Goal: Information Seeking & Learning: Find specific fact

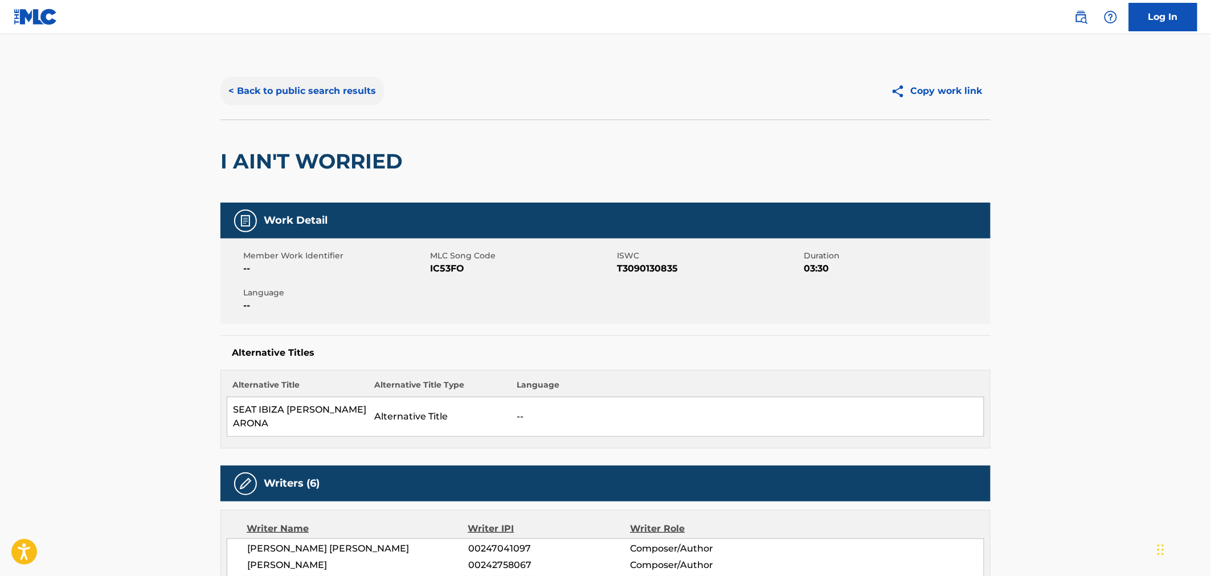
click at [275, 99] on button "< Back to public search results" at bounding box center [301, 91] width 163 height 28
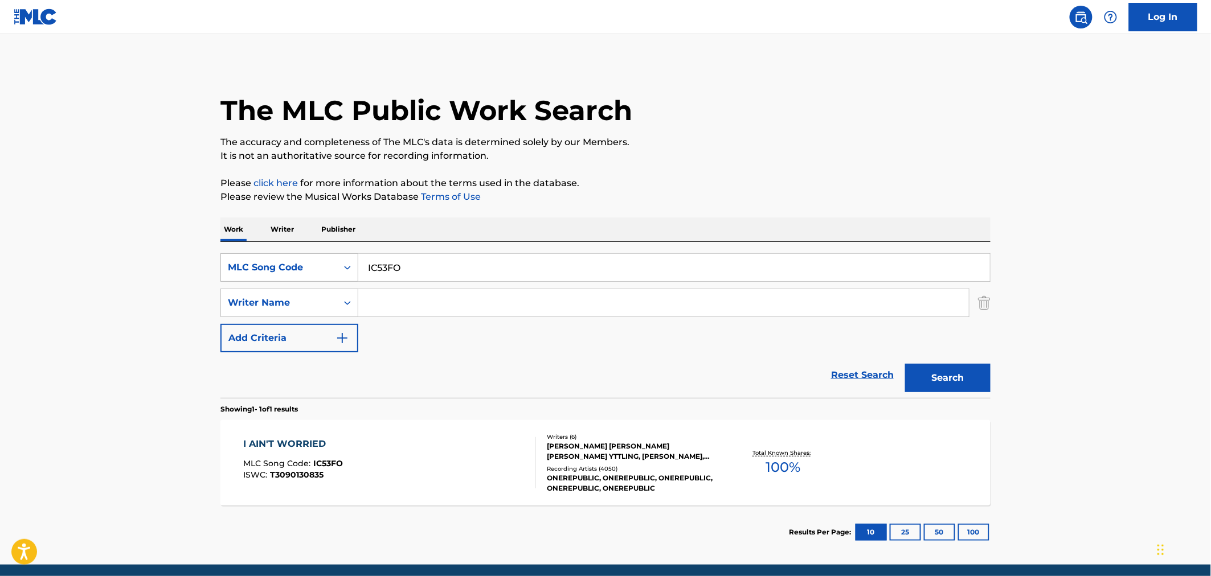
click at [287, 277] on div "MLC Song Code" at bounding box center [279, 268] width 116 height 22
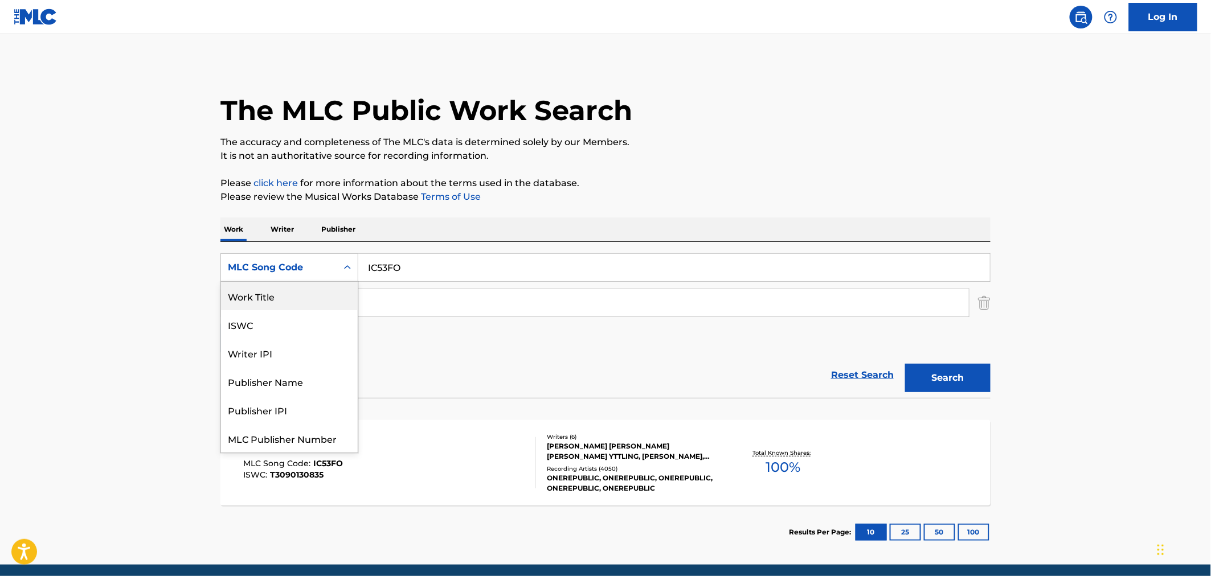
click at [281, 304] on div "Work Title" at bounding box center [289, 296] width 137 height 28
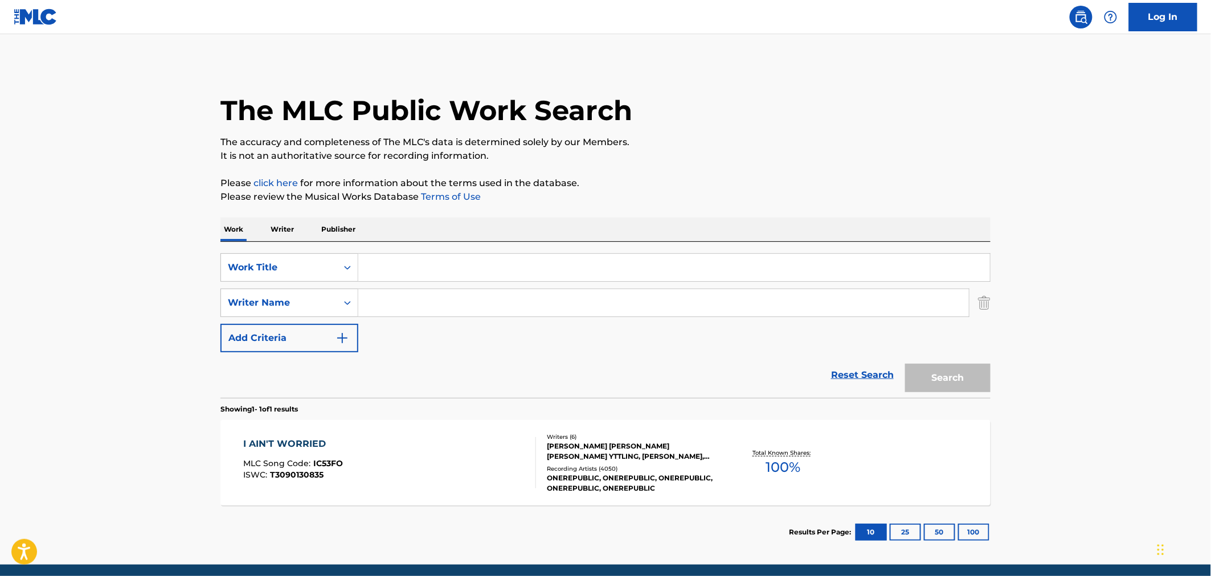
click at [418, 264] on input "Search Form" at bounding box center [674, 267] width 632 height 27
type input "highest in the room"
type input "[PERSON_NAME]"
click at [905, 364] on button "Search" at bounding box center [947, 378] width 85 height 28
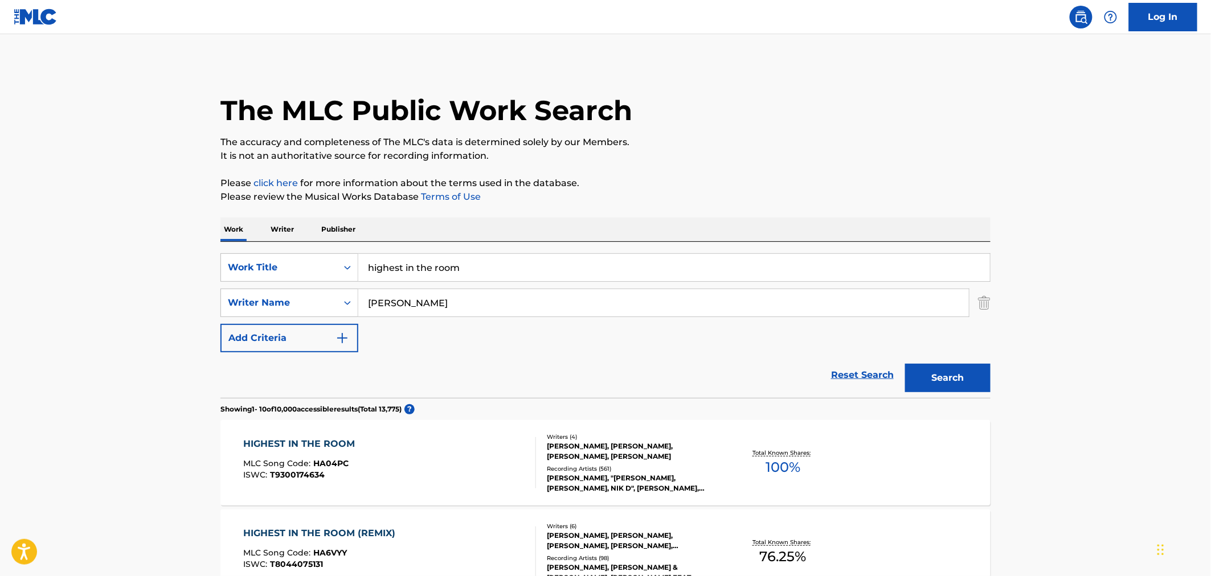
scroll to position [63, 0]
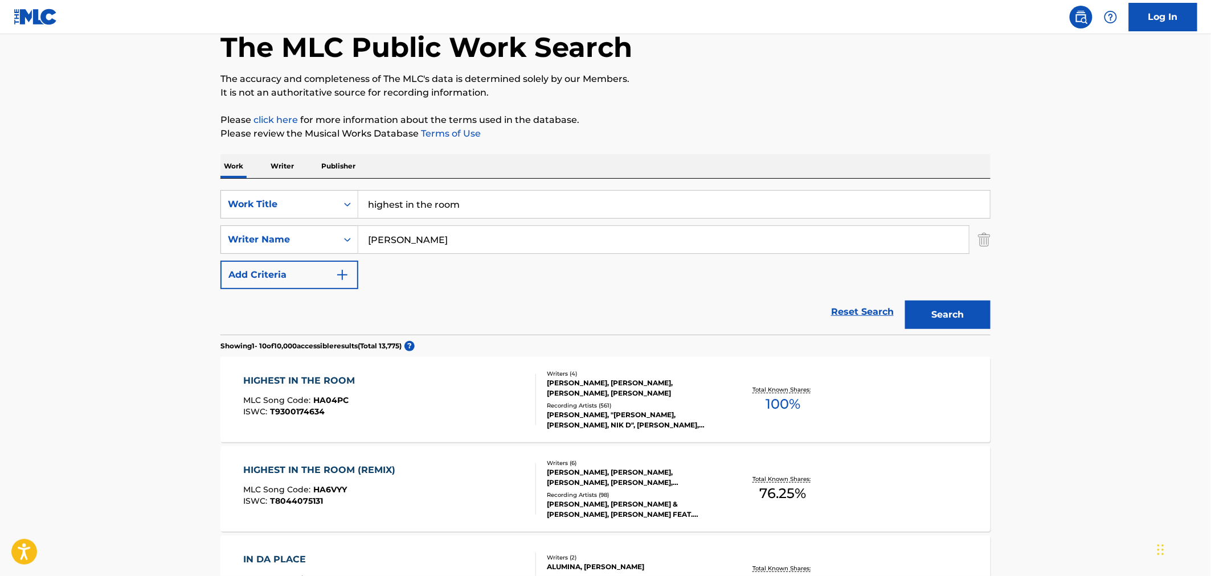
click at [378, 402] on div "HIGHEST IN THE ROOM MLC Song Code : HA04PC ISWC : T9300174634" at bounding box center [390, 399] width 293 height 51
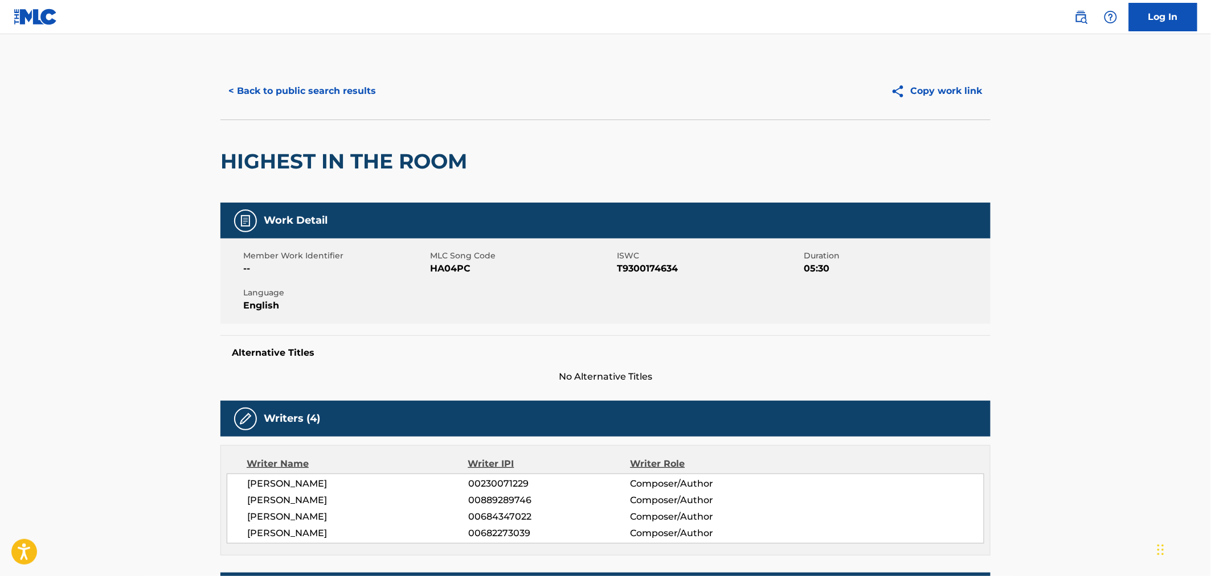
click at [454, 272] on span "HA04PC" at bounding box center [522, 269] width 184 height 14
copy span "HA04PC"
click at [319, 78] on button "< Back to public search results" at bounding box center [301, 91] width 163 height 28
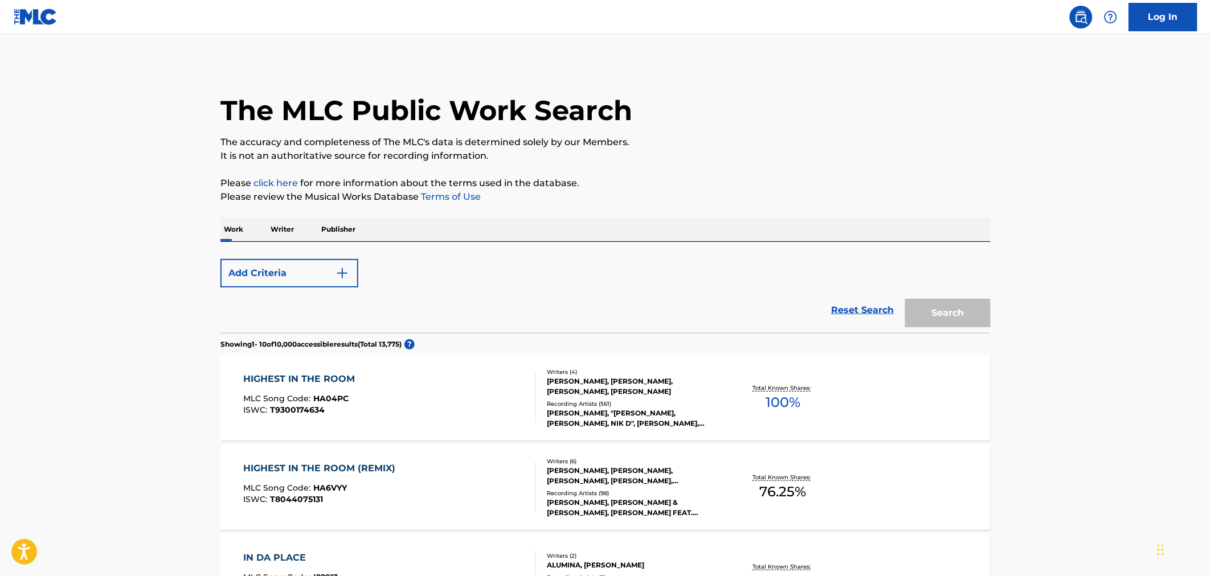
scroll to position [63, 0]
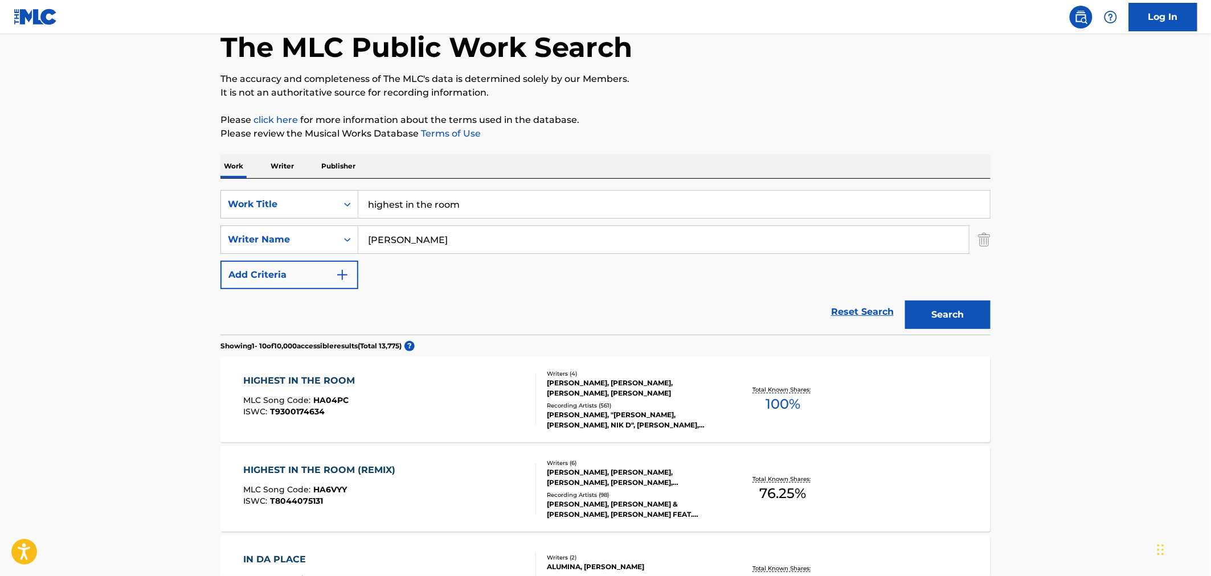
drag, startPoint x: 491, startPoint y: 202, endPoint x: 183, endPoint y: 138, distance: 315.1
type input "[US_STATE]"
drag, startPoint x: 411, startPoint y: 236, endPoint x: 280, endPoint y: 203, distance: 134.4
click at [300, 210] on div "SearchWithCriteriacc6aeb4a-fd4e-4199-aff8-8bec750388f4 Work Title [US_STATE] Se…" at bounding box center [605, 239] width 770 height 99
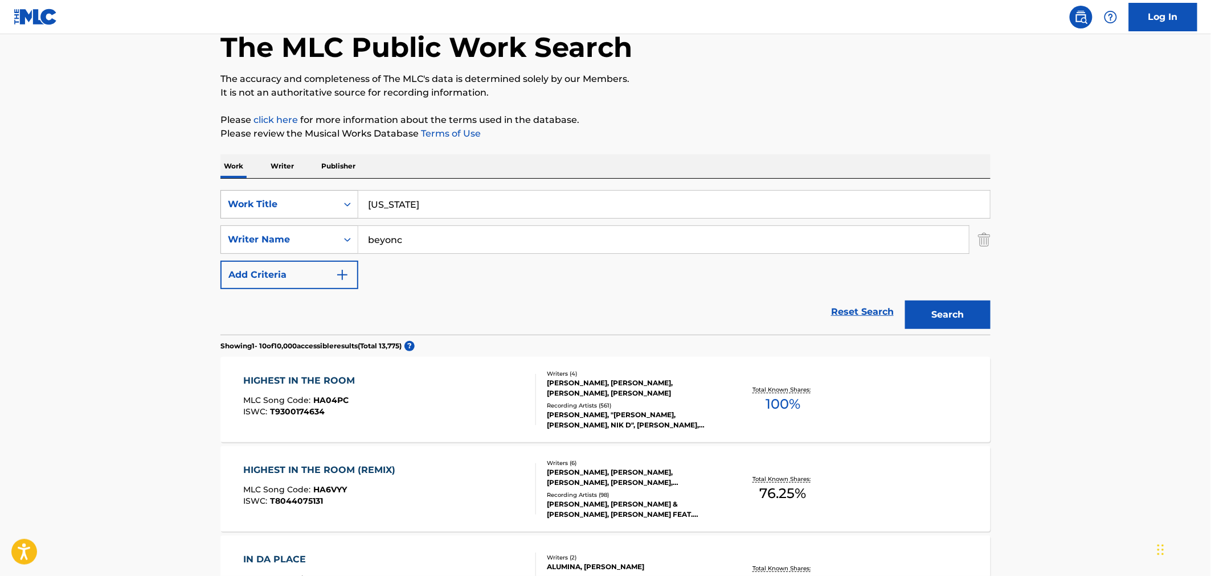
type input "beyonc"
click at [905, 301] on button "Search" at bounding box center [947, 315] width 85 height 28
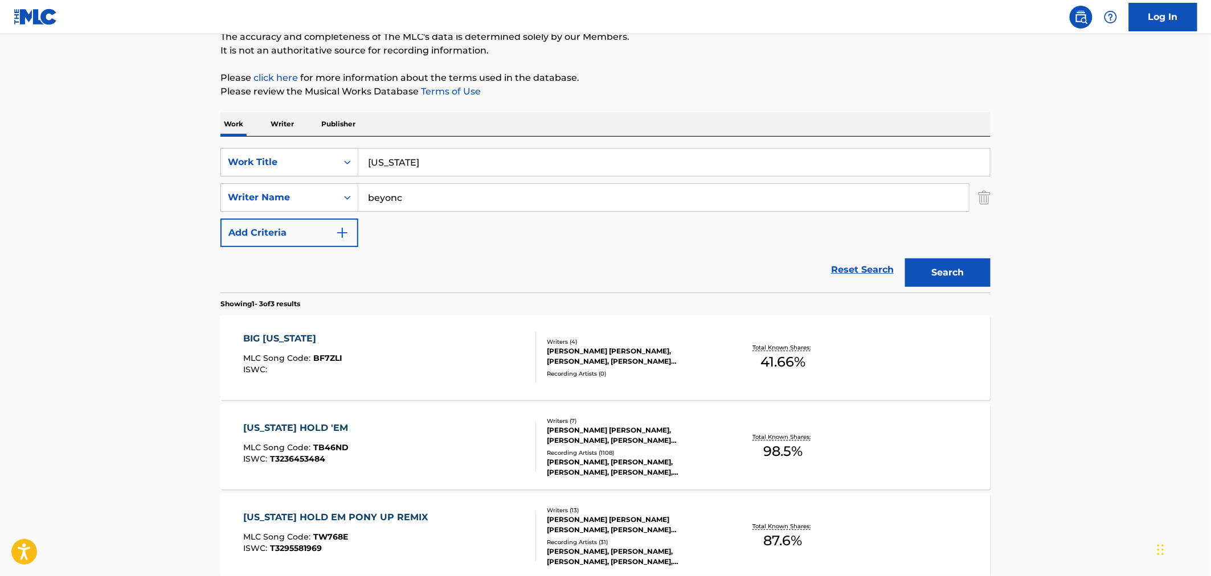
scroll to position [190, 0]
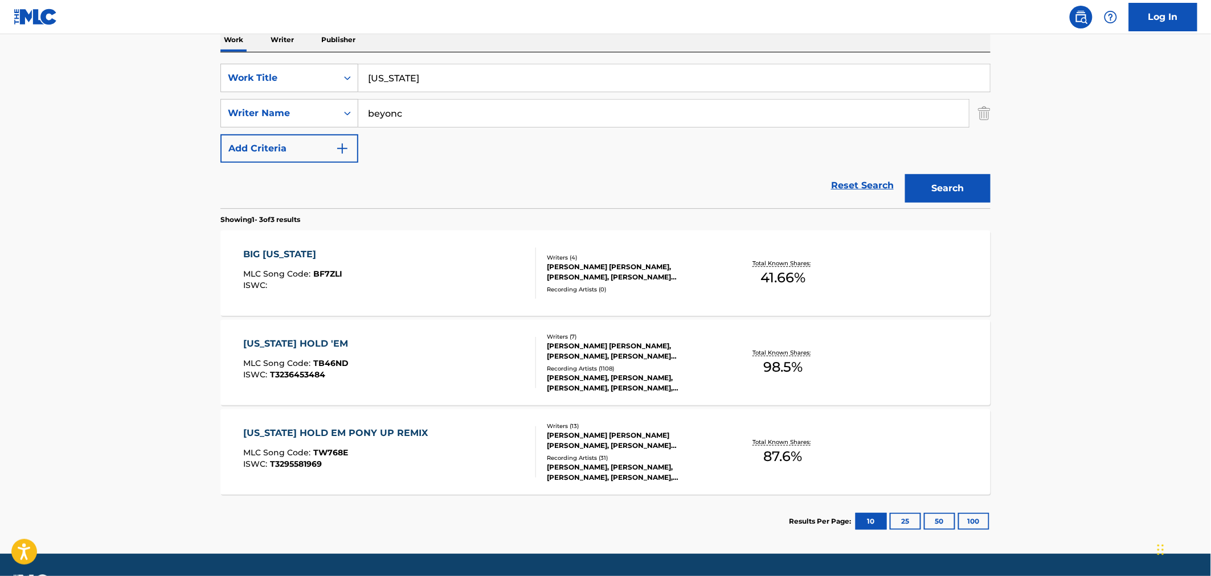
click at [319, 362] on span "TB46ND" at bounding box center [331, 363] width 35 height 10
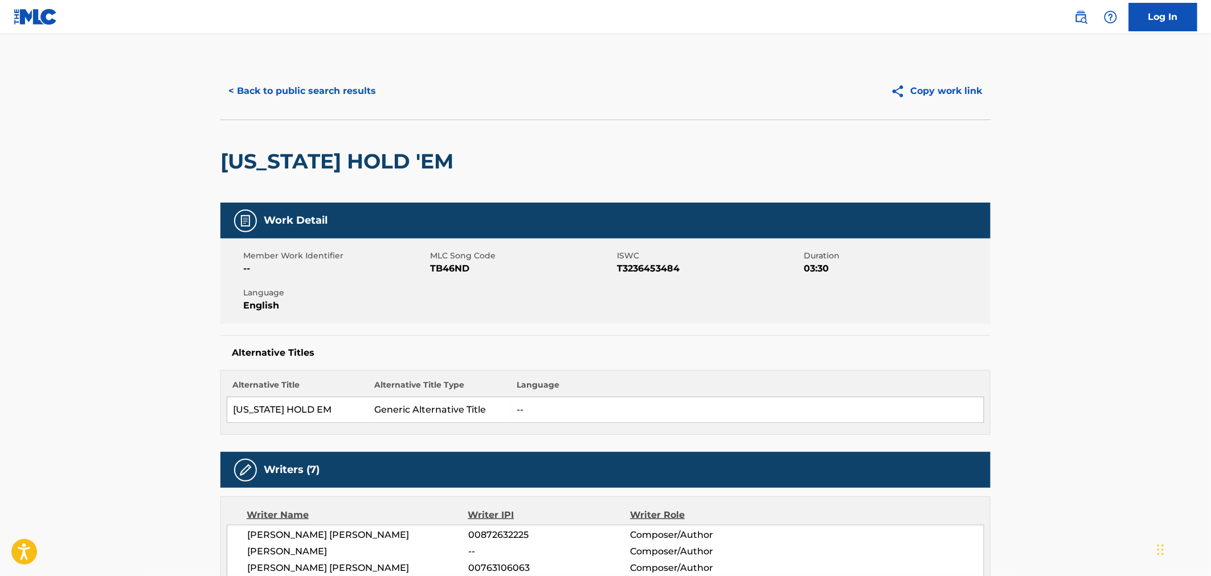
click at [451, 271] on span "TB46ND" at bounding box center [522, 269] width 184 height 14
copy span "TB46ND"
